Goal: Task Accomplishment & Management: Complete application form

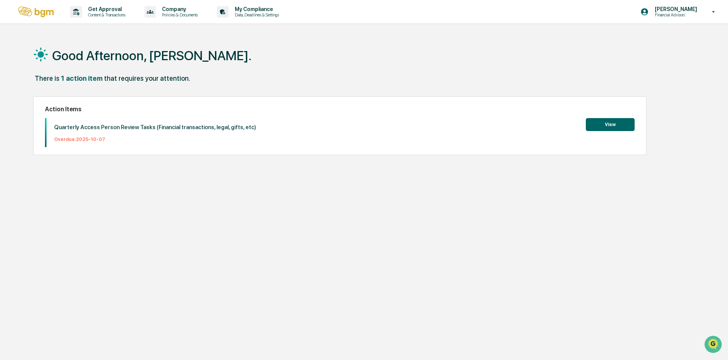
click at [608, 127] on button "View" at bounding box center [610, 124] width 49 height 13
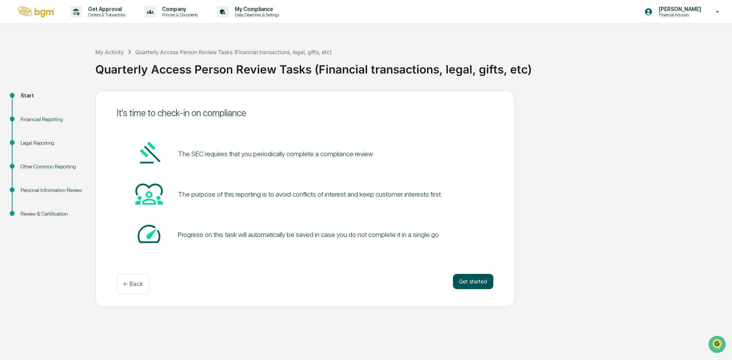
click at [468, 281] on button "Get started" at bounding box center [473, 281] width 40 height 15
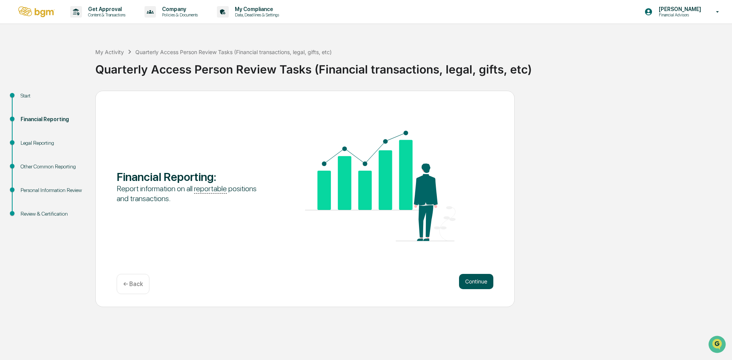
click at [489, 284] on button "Continue" at bounding box center [476, 281] width 34 height 15
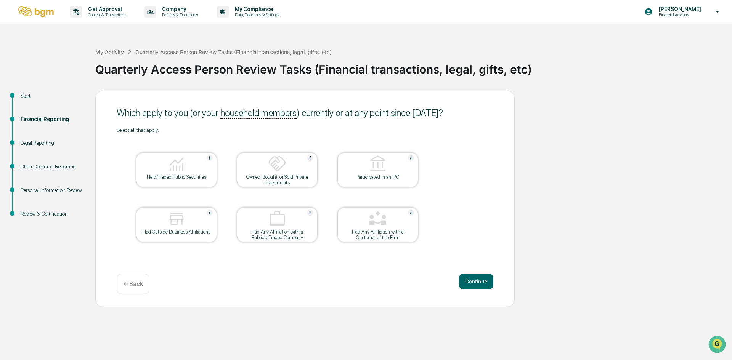
click at [179, 163] on img at bounding box center [176, 164] width 18 height 18
click at [474, 280] on button "Continue" at bounding box center [476, 281] width 34 height 15
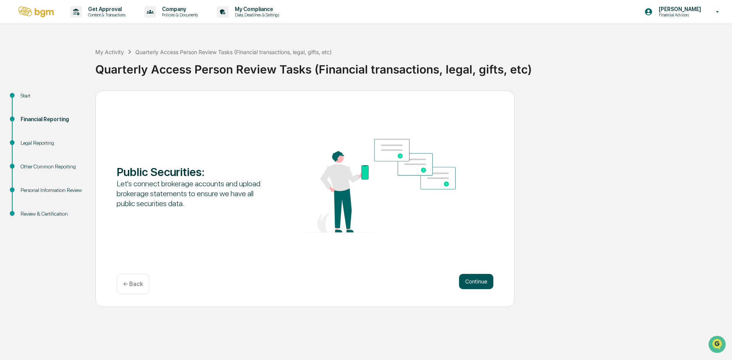
click at [468, 279] on button "Continue" at bounding box center [476, 281] width 34 height 15
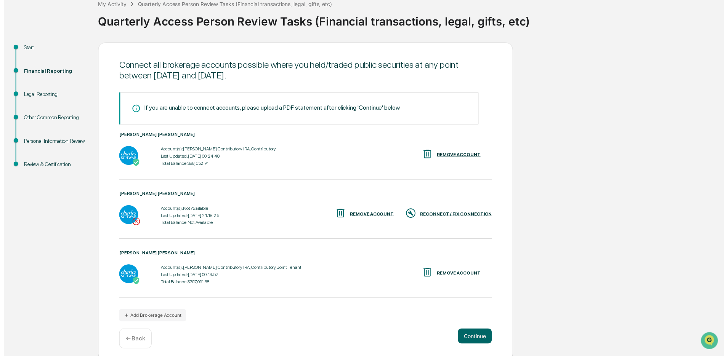
scroll to position [53, 0]
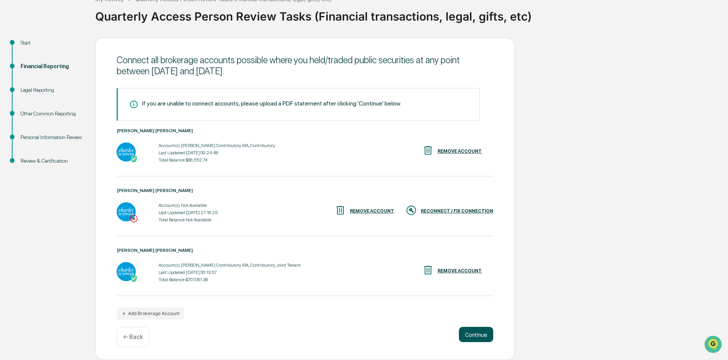
click at [484, 335] on button "Continue" at bounding box center [476, 334] width 34 height 15
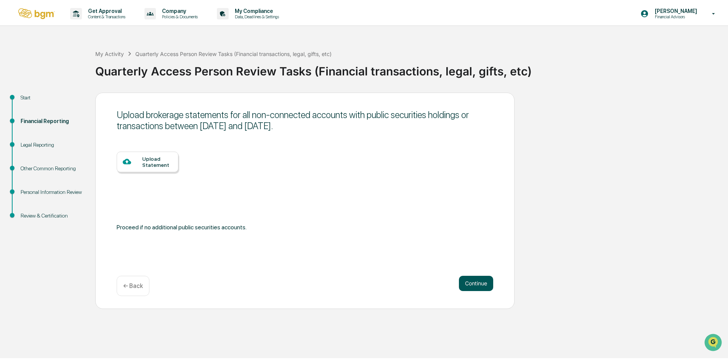
scroll to position [0, 0]
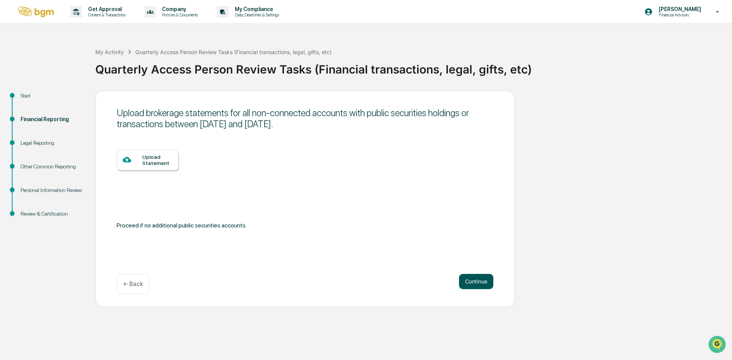
click at [488, 281] on button "Continue" at bounding box center [476, 281] width 34 height 15
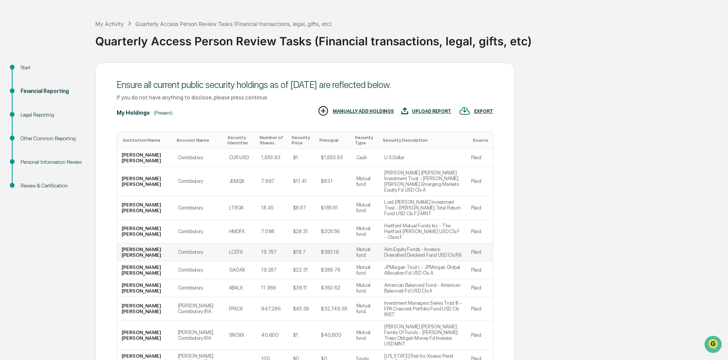
scroll to position [63, 0]
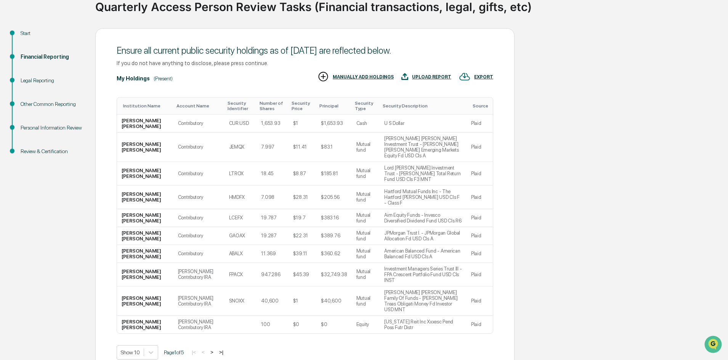
click at [215, 349] on button ">" at bounding box center [212, 352] width 8 height 6
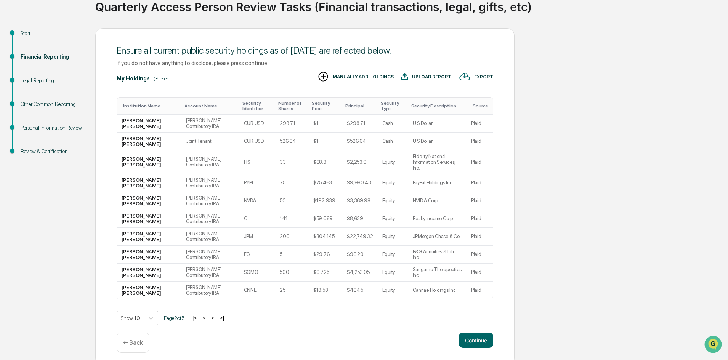
click at [217, 315] on button ">" at bounding box center [213, 318] width 8 height 6
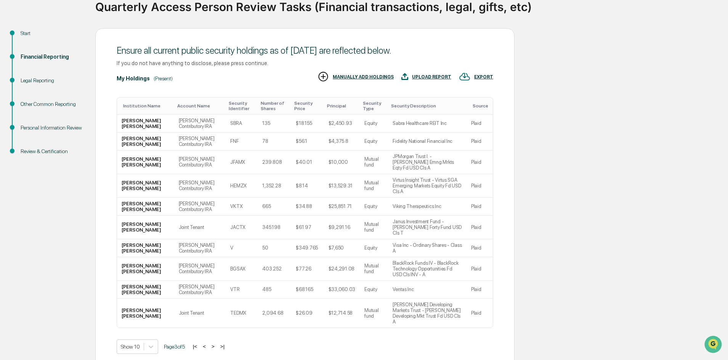
click at [217, 343] on button ">" at bounding box center [213, 346] width 8 height 6
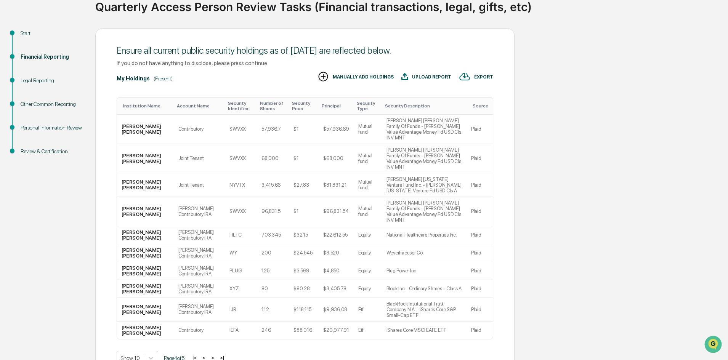
click at [217, 355] on button ">" at bounding box center [213, 358] width 8 height 6
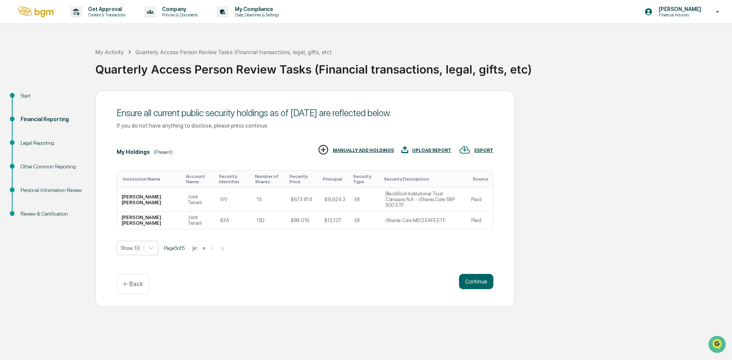
click at [206, 245] on button "<" at bounding box center [204, 248] width 8 height 6
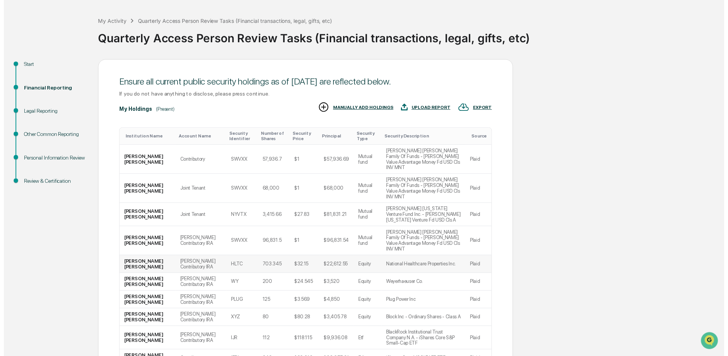
scroll to position [63, 0]
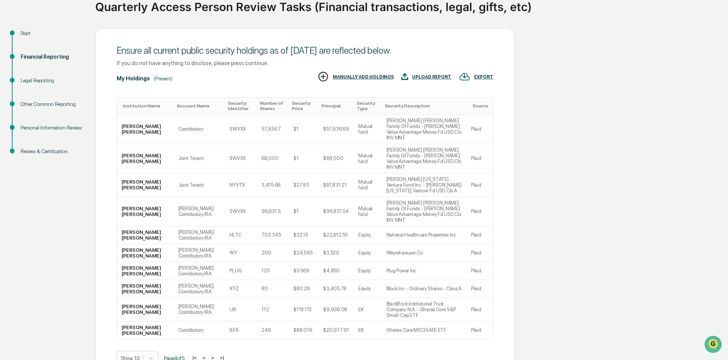
click at [199, 355] on button "|<" at bounding box center [194, 358] width 9 height 6
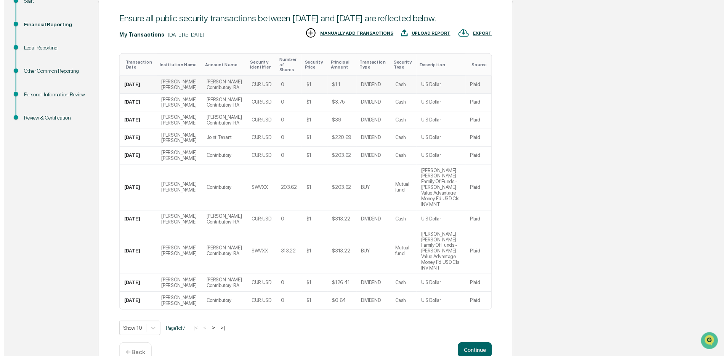
scroll to position [114, 0]
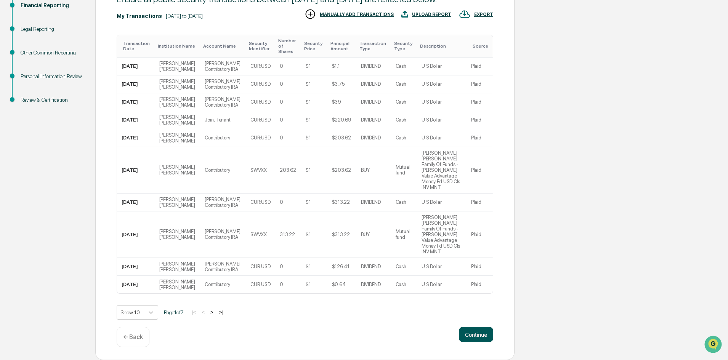
click at [480, 337] on button "Continue" at bounding box center [476, 334] width 34 height 15
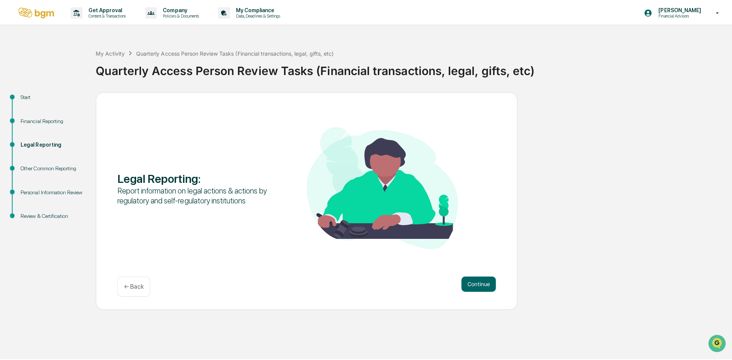
scroll to position [0, 0]
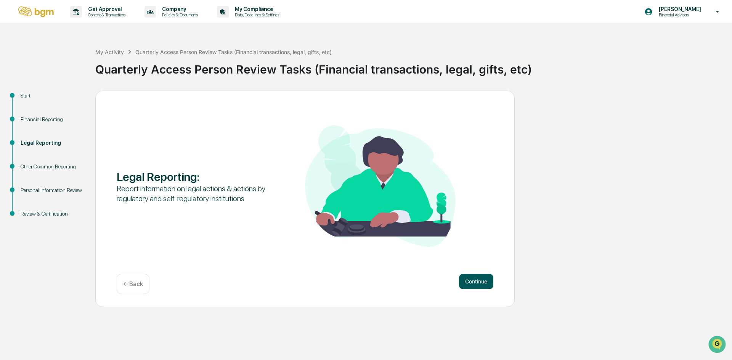
click at [471, 279] on button "Continue" at bounding box center [476, 281] width 34 height 15
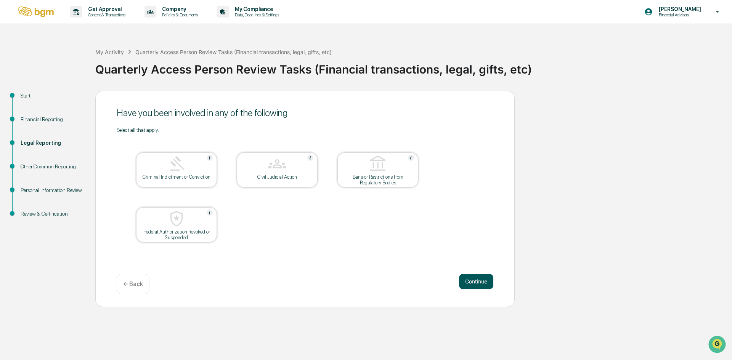
click at [486, 282] on button "Continue" at bounding box center [476, 281] width 34 height 15
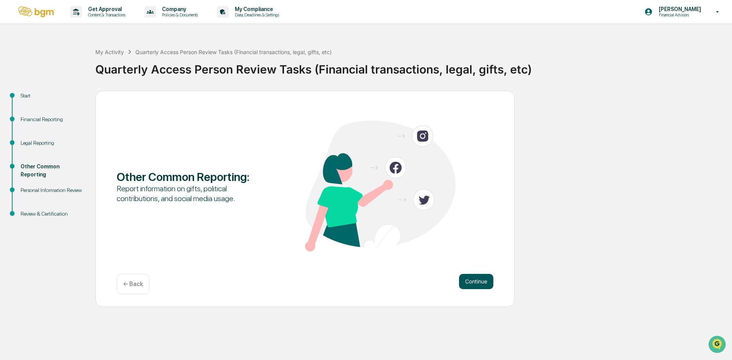
click at [471, 282] on button "Continue" at bounding box center [476, 281] width 34 height 15
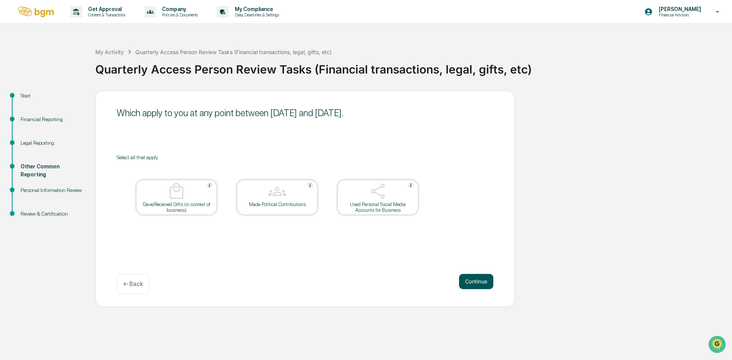
click at [473, 280] on button "Continue" at bounding box center [476, 281] width 34 height 15
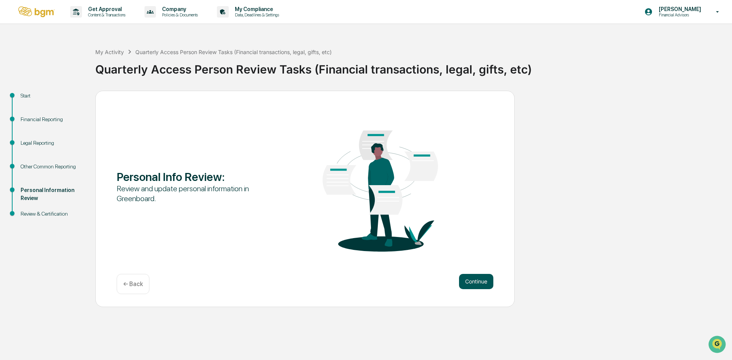
click at [474, 281] on button "Continue" at bounding box center [476, 281] width 34 height 15
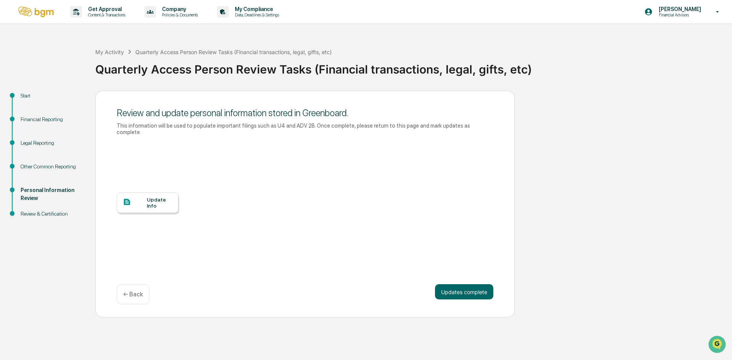
click at [160, 197] on div "Update Info" at bounding box center [160, 203] width 26 height 12
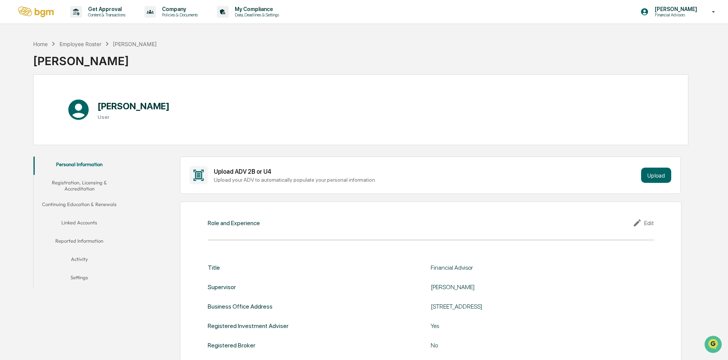
click at [80, 261] on button "Activity" at bounding box center [79, 261] width 91 height 18
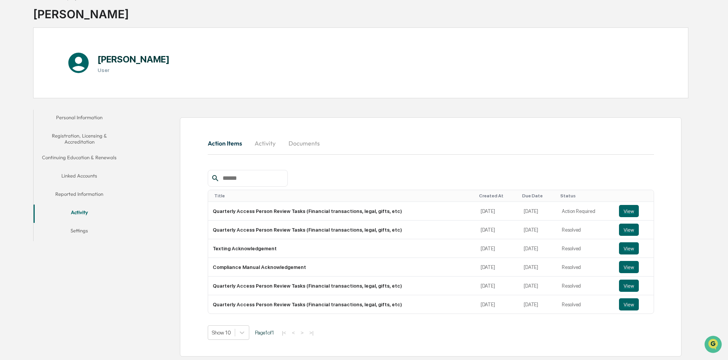
scroll to position [47, 0]
click at [95, 117] on button "Personal Information" at bounding box center [79, 118] width 91 height 18
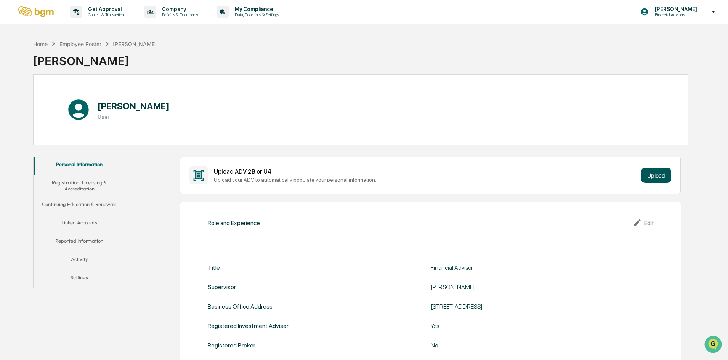
click at [657, 176] on button "Upload" at bounding box center [656, 175] width 30 height 15
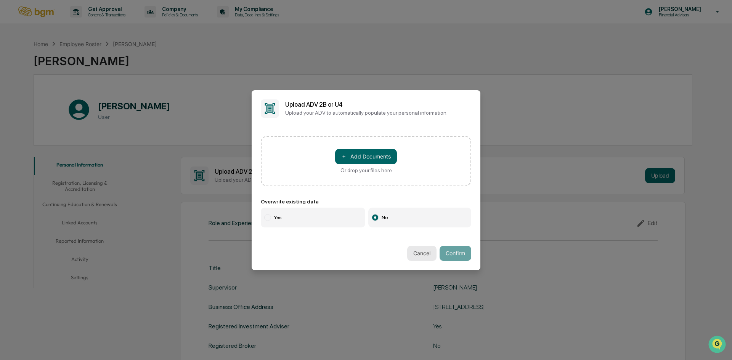
click at [422, 251] on button "Cancel" at bounding box center [421, 253] width 29 height 15
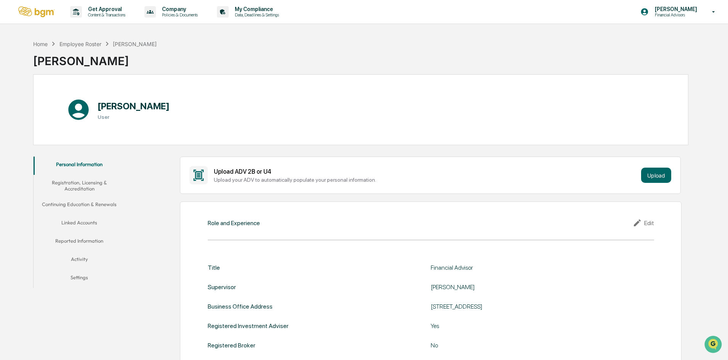
click at [73, 182] on button "Registration, Licensing & Accreditation" at bounding box center [79, 186] width 91 height 22
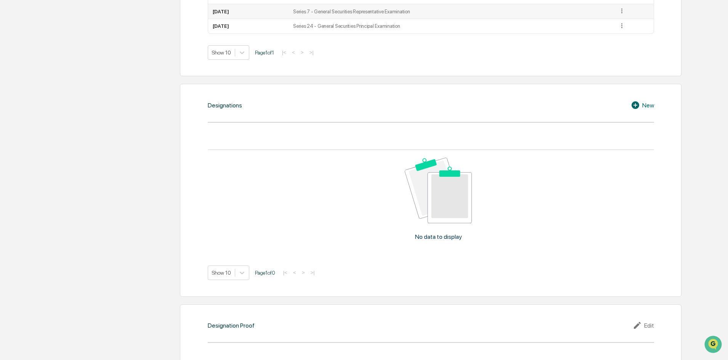
scroll to position [496, 0]
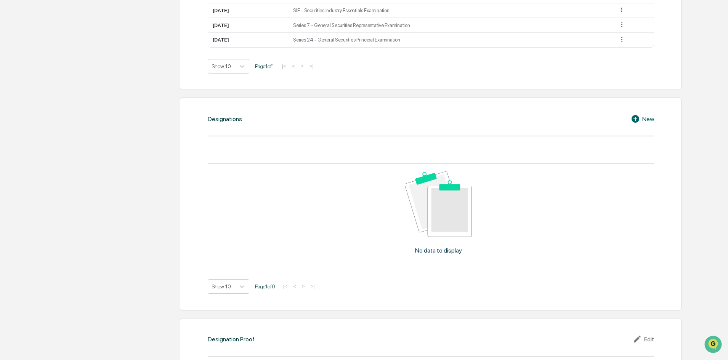
click at [637, 119] on icon at bounding box center [636, 118] width 11 height 9
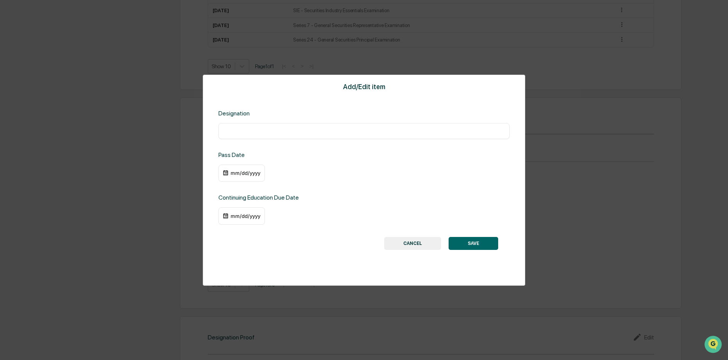
click at [411, 242] on button "CANCEL" at bounding box center [412, 243] width 57 height 13
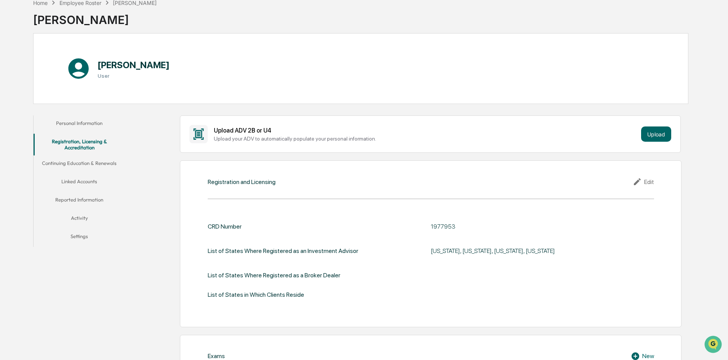
scroll to position [41, 0]
click at [101, 165] on button "Continuing Education & Renewals" at bounding box center [79, 165] width 91 height 18
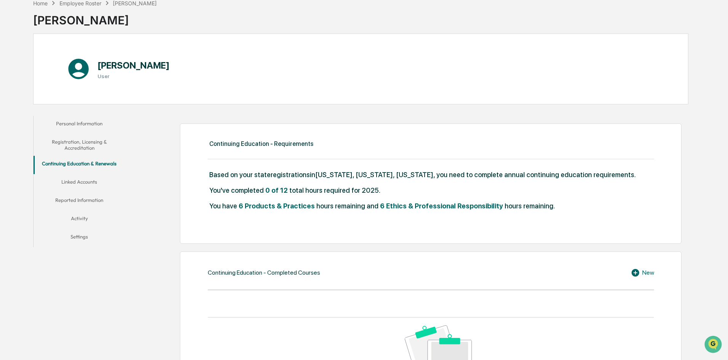
click at [93, 182] on button "Linked Accounts" at bounding box center [79, 183] width 91 height 18
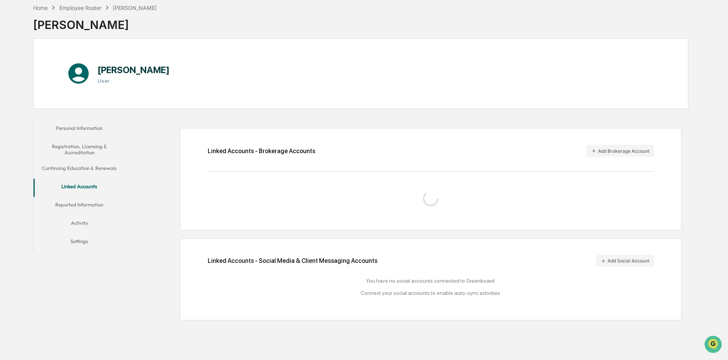
scroll to position [41, 0]
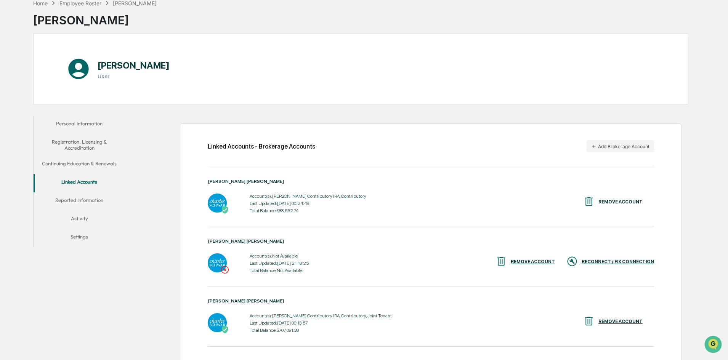
click at [91, 197] on button "Reported Information" at bounding box center [79, 202] width 91 height 18
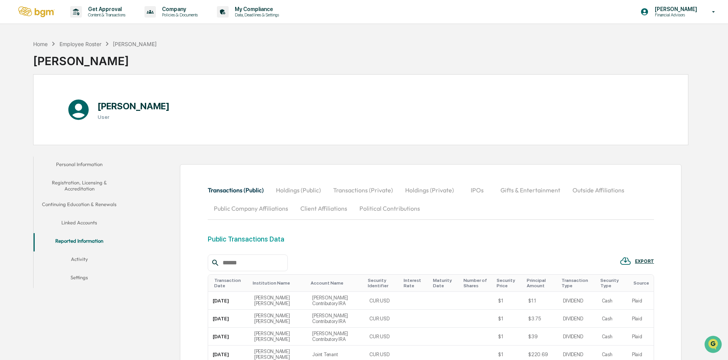
click at [80, 262] on button "Activity" at bounding box center [79, 261] width 91 height 18
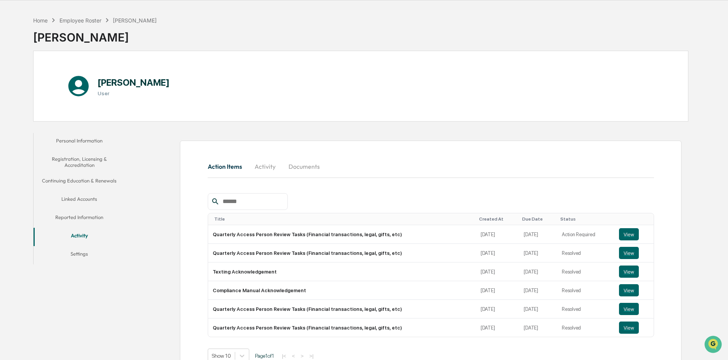
scroll to position [47, 0]
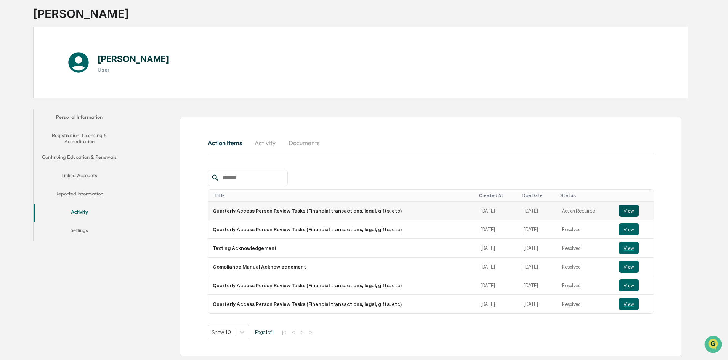
click at [630, 209] on button "View" at bounding box center [629, 211] width 20 height 12
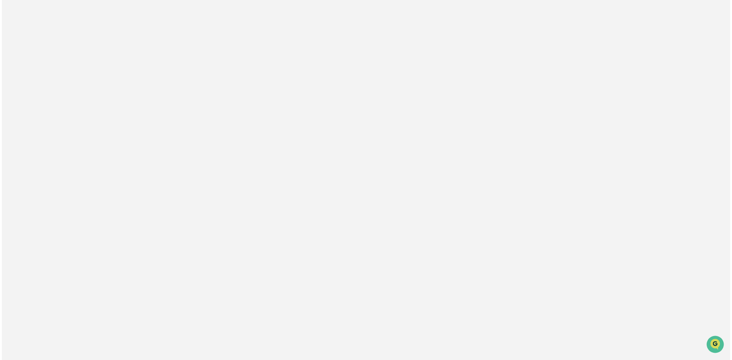
scroll to position [0, 0]
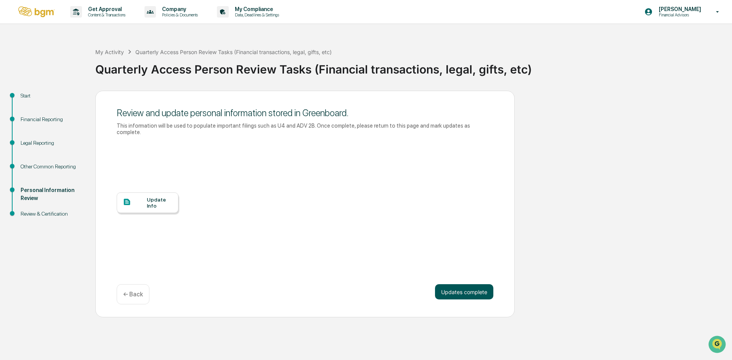
click at [468, 286] on button "Updates complete" at bounding box center [464, 291] width 58 height 15
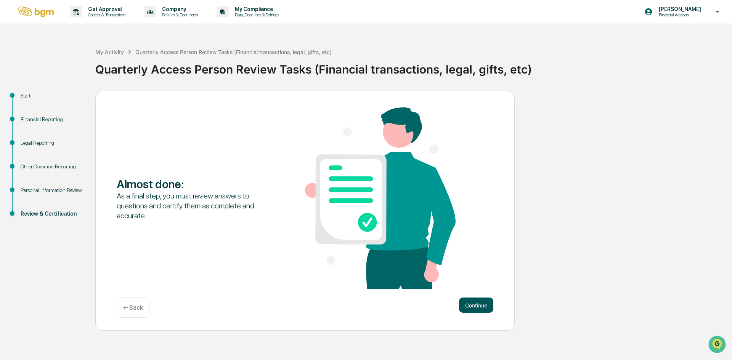
click at [474, 305] on button "Continue" at bounding box center [476, 305] width 34 height 15
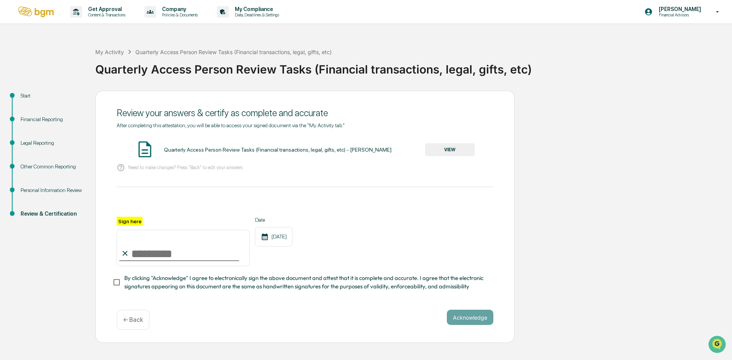
click at [453, 148] on button "VIEW" at bounding box center [450, 149] width 50 height 13
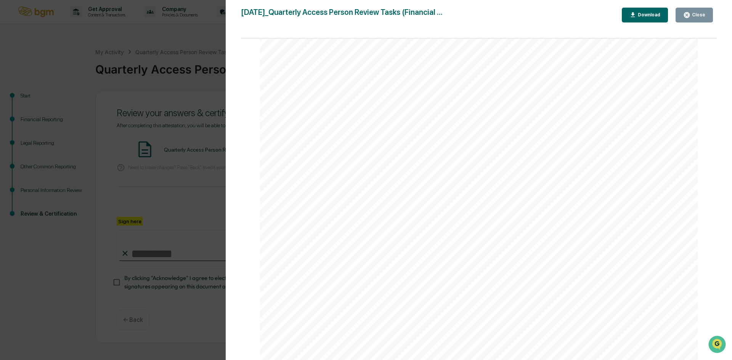
scroll to position [4821, 0]
click at [690, 16] on icon "button" at bounding box center [687, 15] width 6 height 6
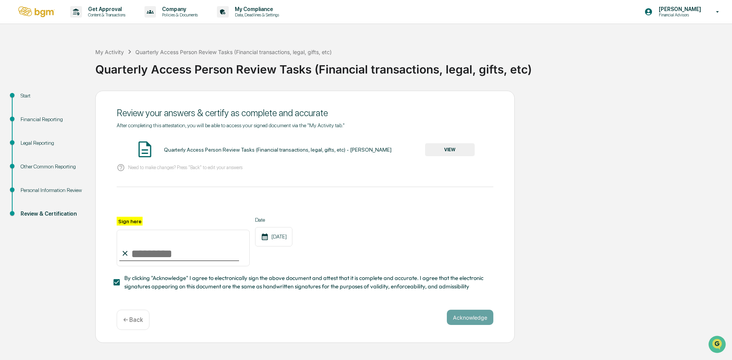
click at [136, 255] on input "Sign here" at bounding box center [183, 248] width 133 height 37
type input "**********"
click at [468, 319] on button "Acknowledge" at bounding box center [470, 317] width 47 height 15
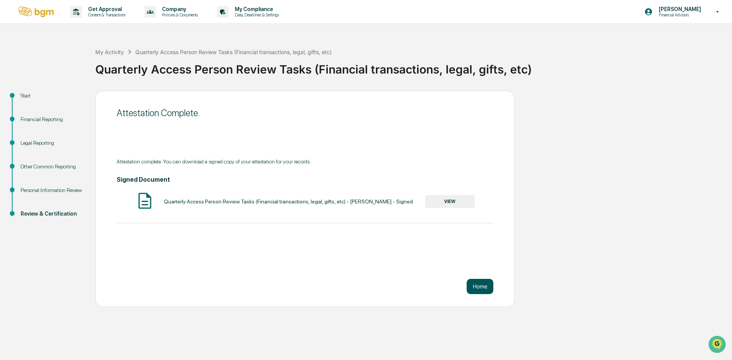
click at [481, 287] on button "Home" at bounding box center [480, 286] width 27 height 15
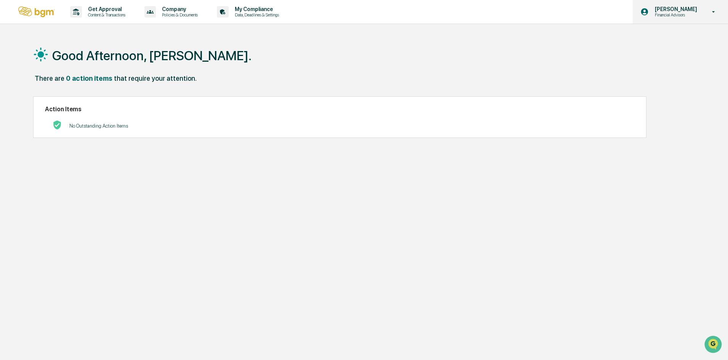
click at [712, 12] on icon at bounding box center [713, 11] width 13 height 7
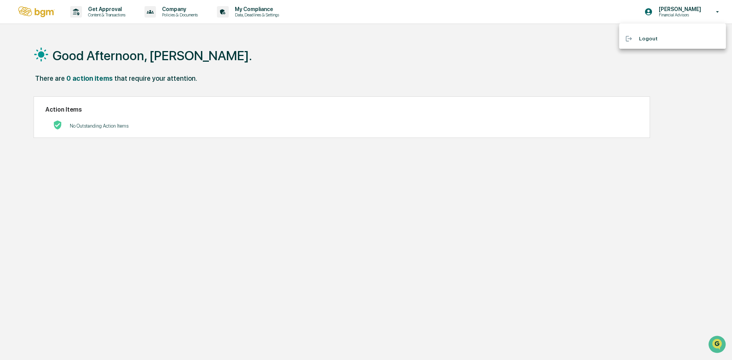
click at [628, 38] on icon at bounding box center [628, 38] width 7 height 7
